Goal: Information Seeking & Learning: Learn about a topic

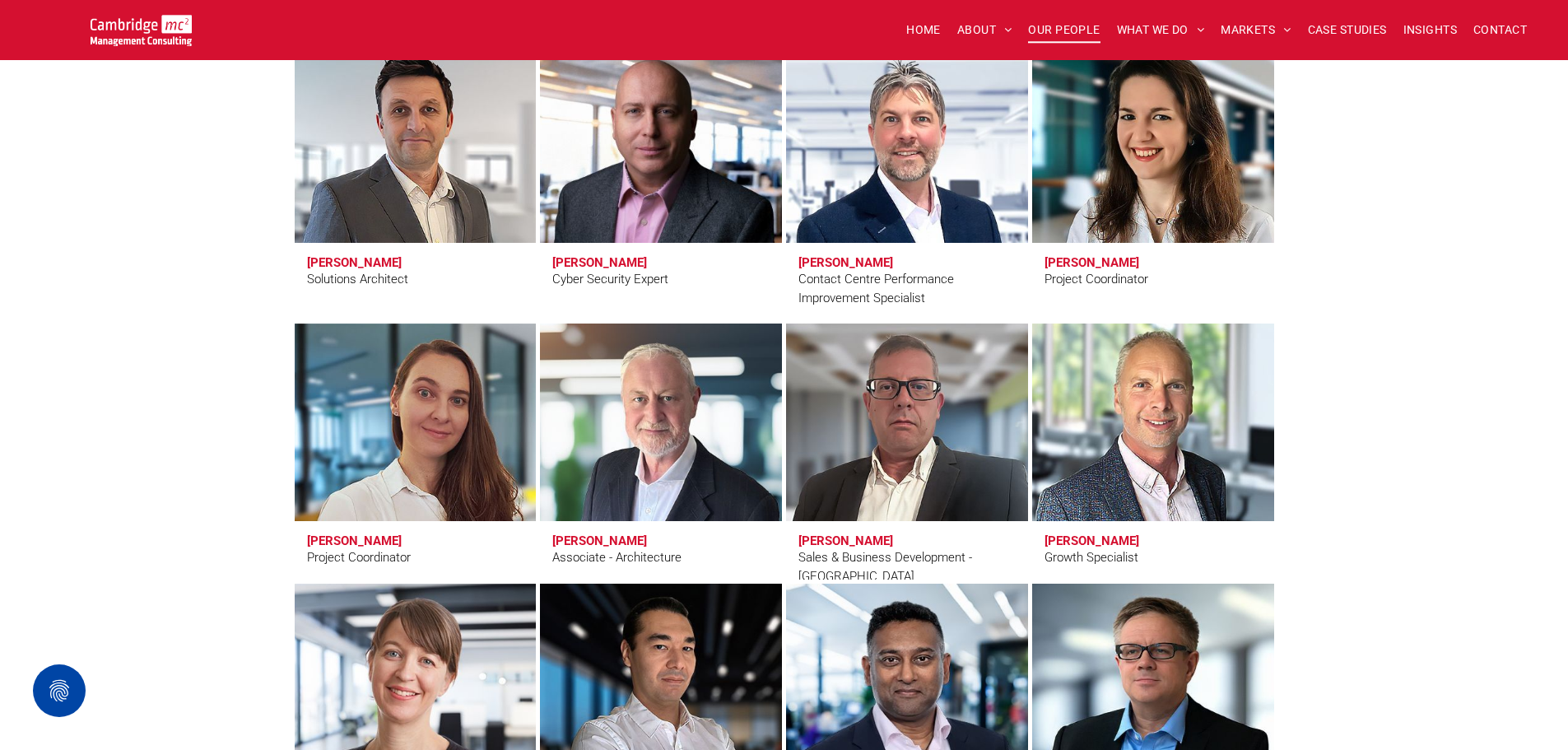
scroll to position [5021, 0]
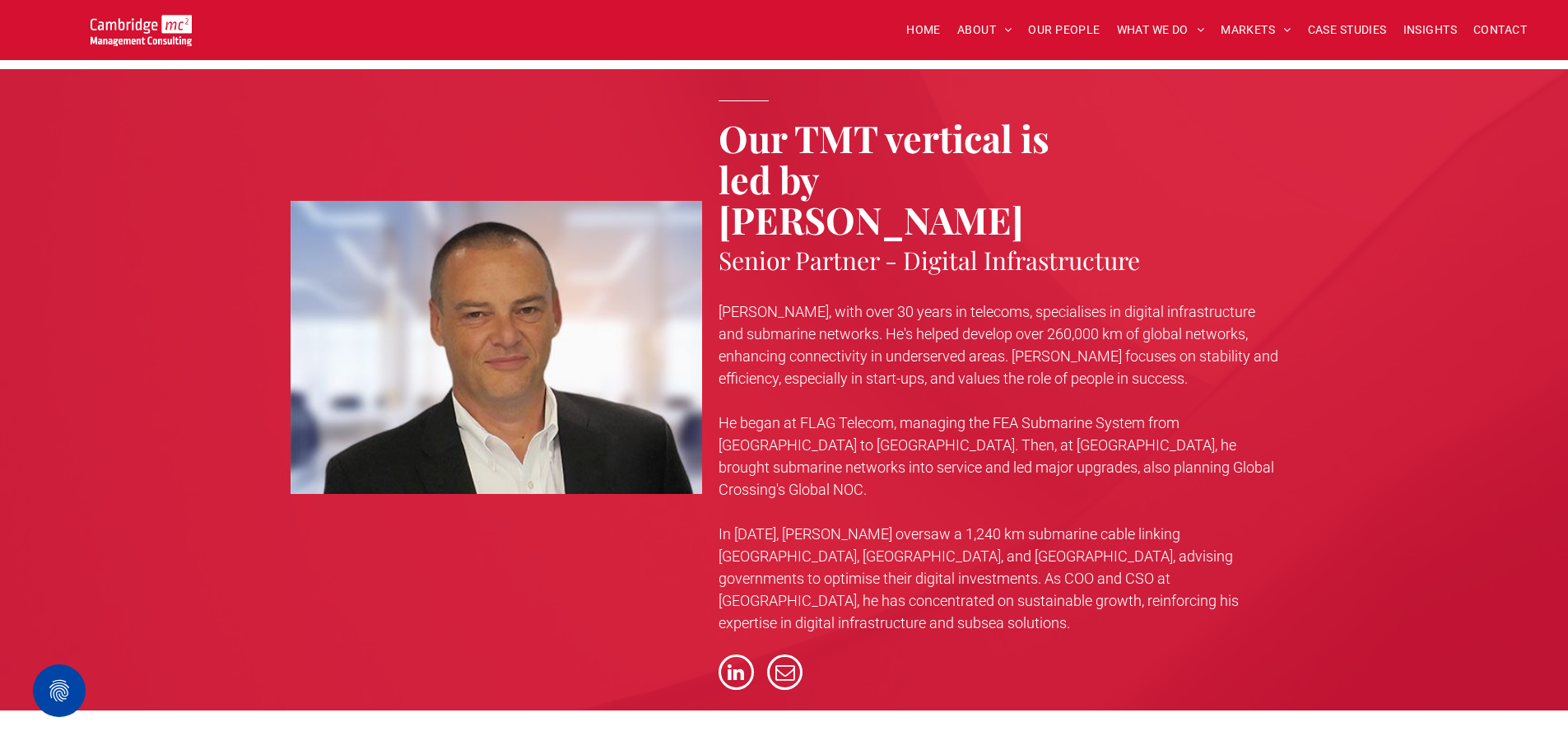
scroll to position [3869, 0]
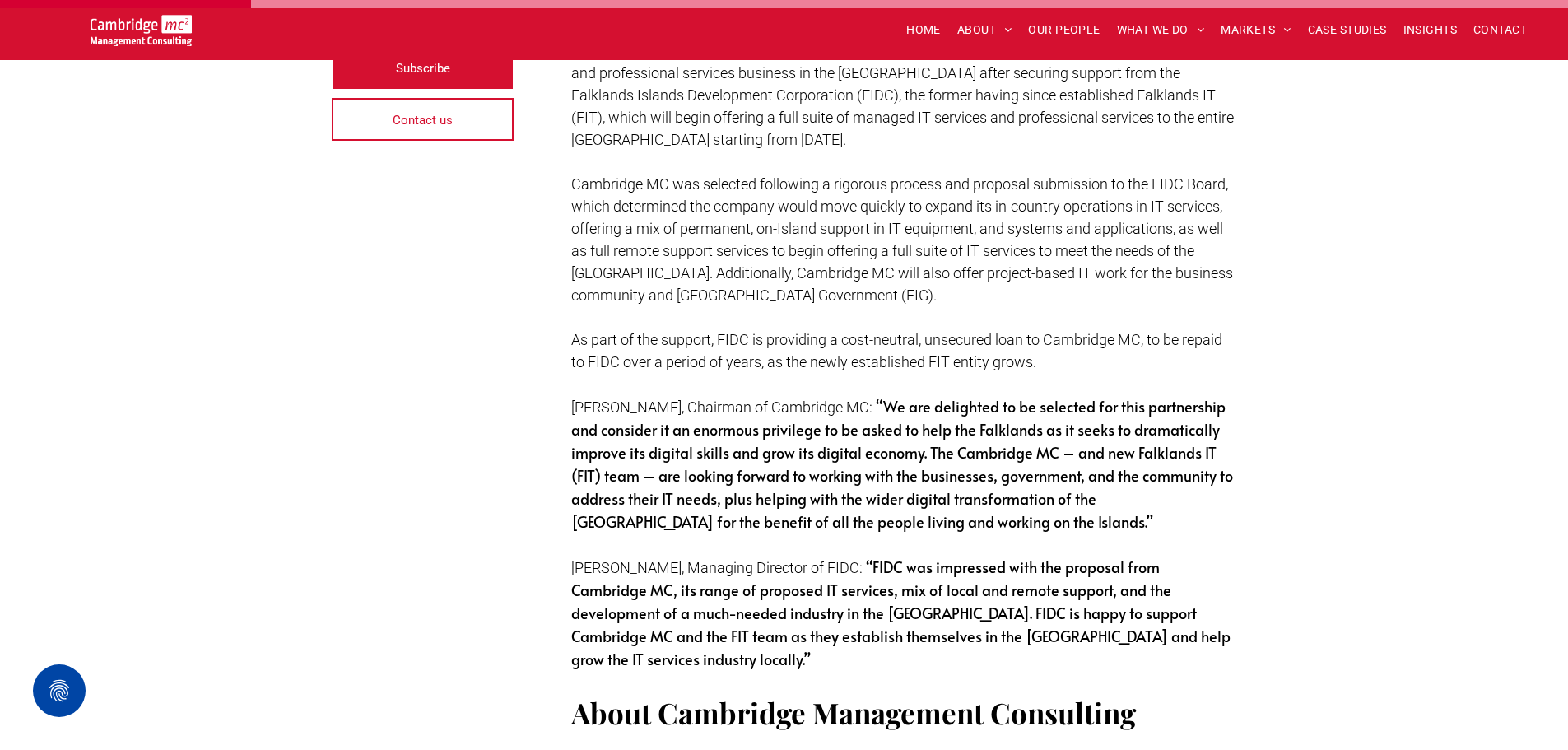
scroll to position [659, 0]
